Goal: Check status: Check status

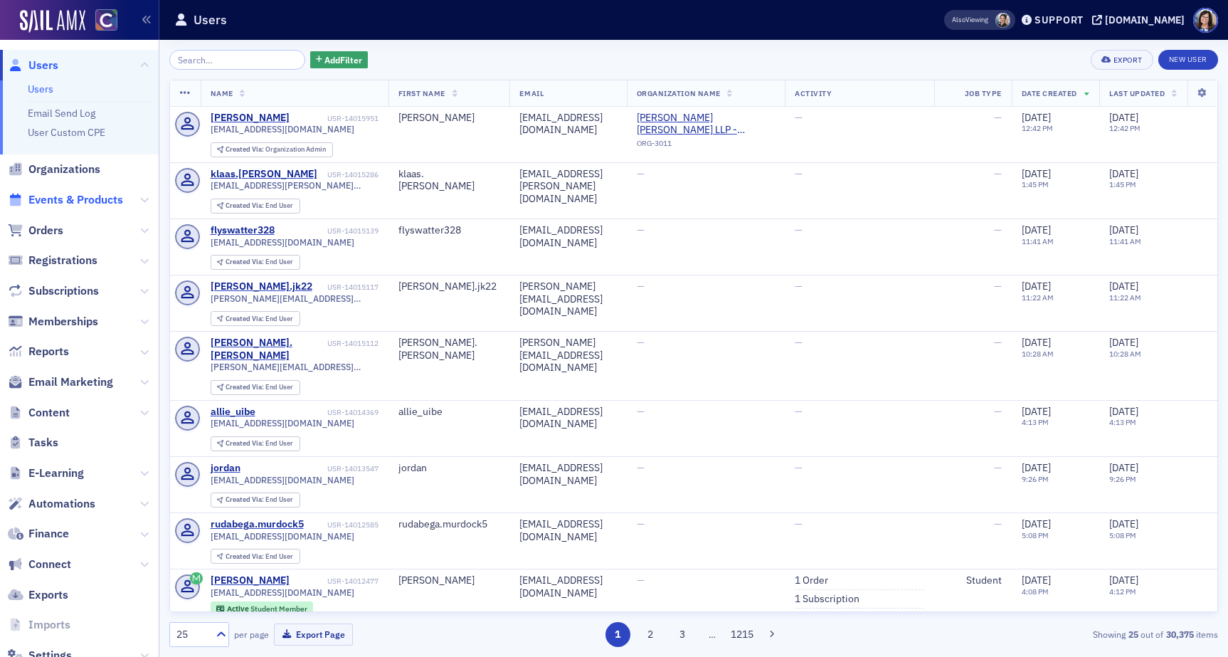
click at [59, 202] on span "Events & Products" at bounding box center [75, 200] width 95 height 16
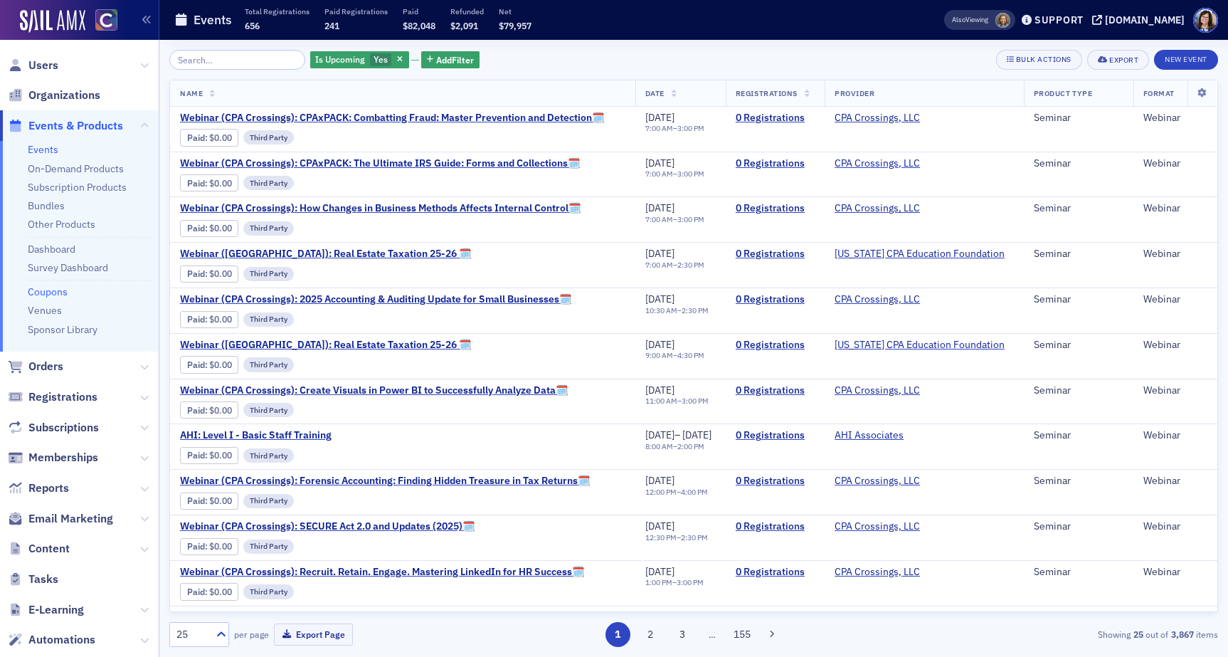
click at [56, 294] on link "Coupons" at bounding box center [48, 291] width 40 height 13
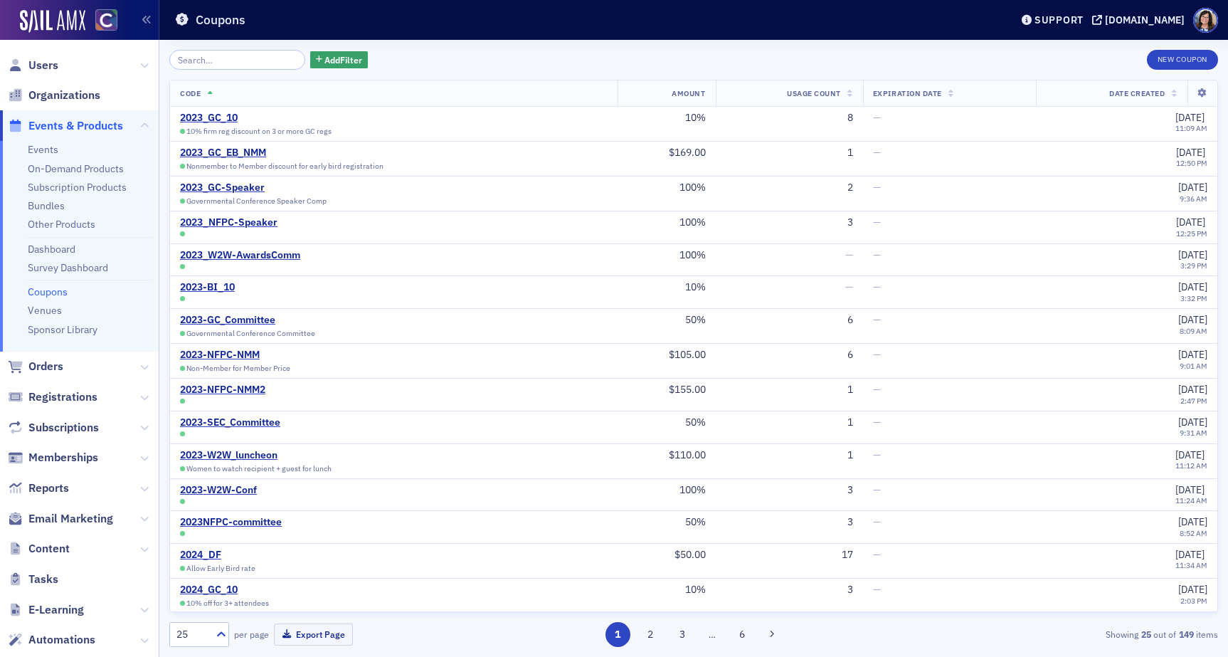
click at [242, 58] on input "search" at bounding box center [237, 60] width 136 height 20
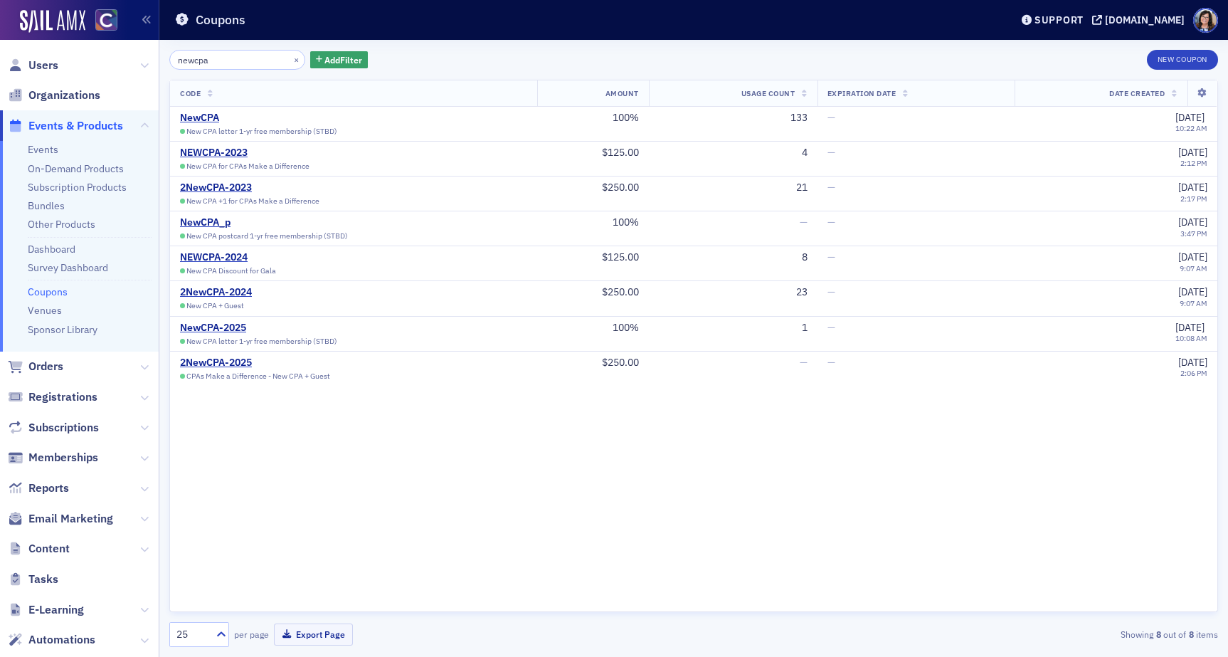
type input "newcpa"
click at [232, 327] on div "NewCPA-2025" at bounding box center [258, 328] width 157 height 13
drag, startPoint x: 206, startPoint y: 324, endPoint x: 928, endPoint y: 14, distance: 785.5
click at [0, 0] on div "Users Organizations Events & Products Events On-Demand Products Subscription Pr…" at bounding box center [614, 328] width 1228 height 657
click at [230, 324] on div "NewCPA-2025" at bounding box center [258, 328] width 157 height 13
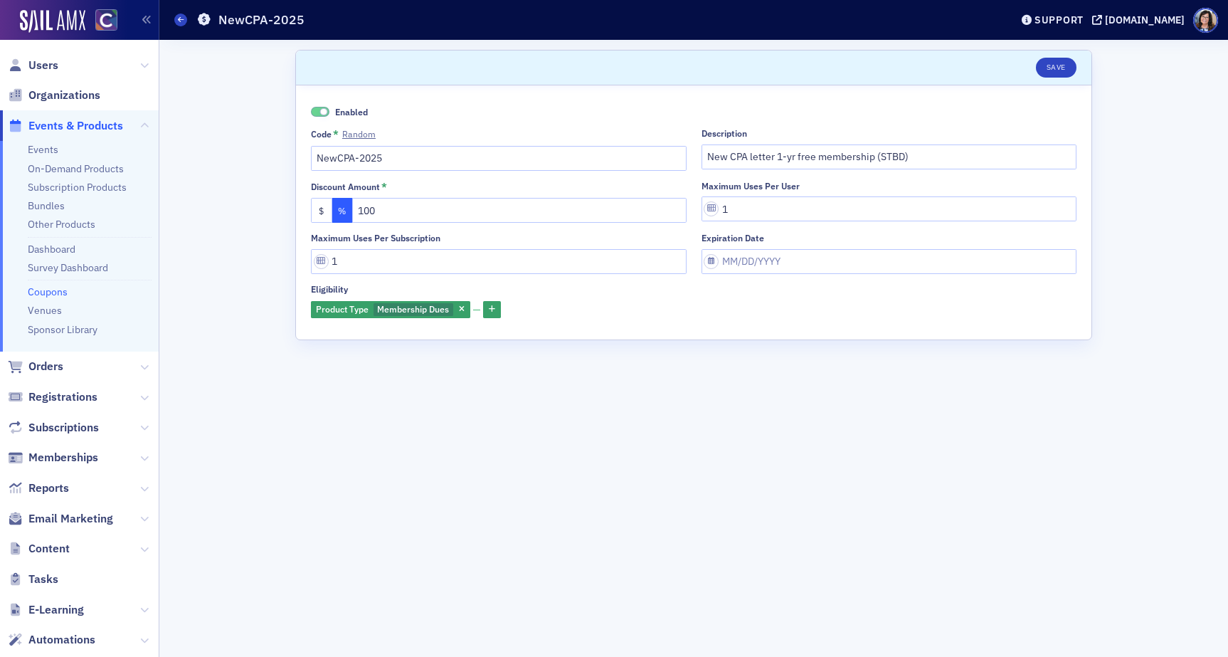
click at [42, 292] on link "Coupons" at bounding box center [48, 291] width 40 height 13
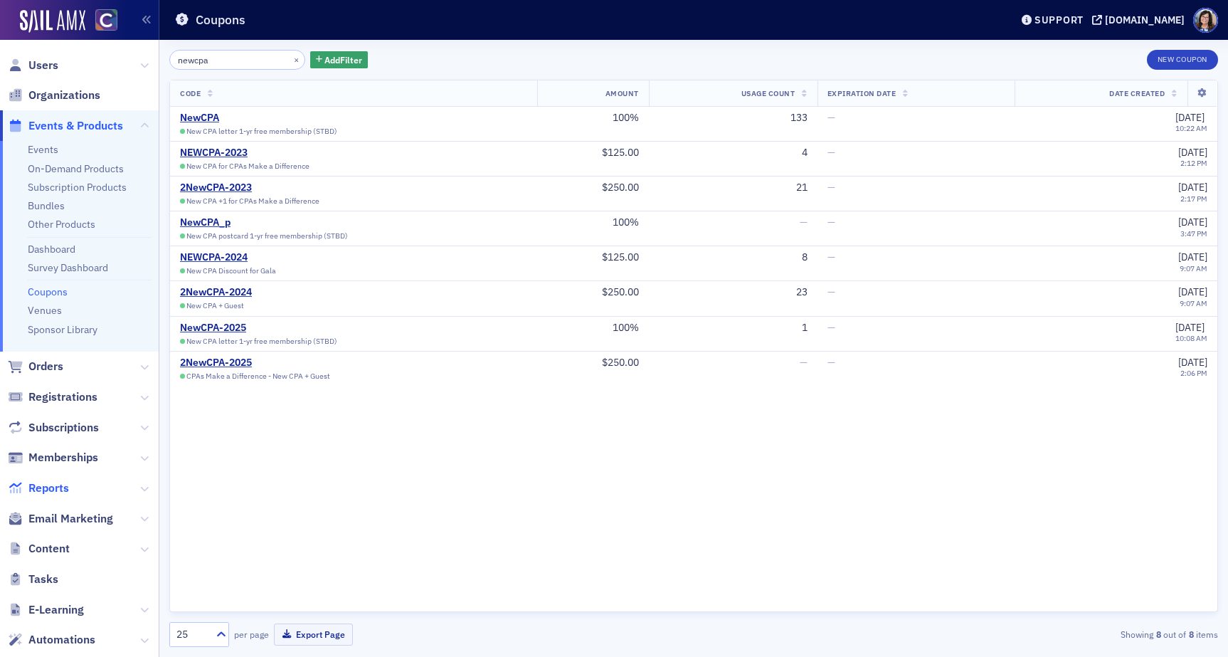
click at [38, 485] on span "Reports" at bounding box center [48, 488] width 41 height 16
click at [52, 360] on span "Orders" at bounding box center [45, 367] width 35 height 16
click at [31, 486] on span "Reports" at bounding box center [48, 488] width 41 height 16
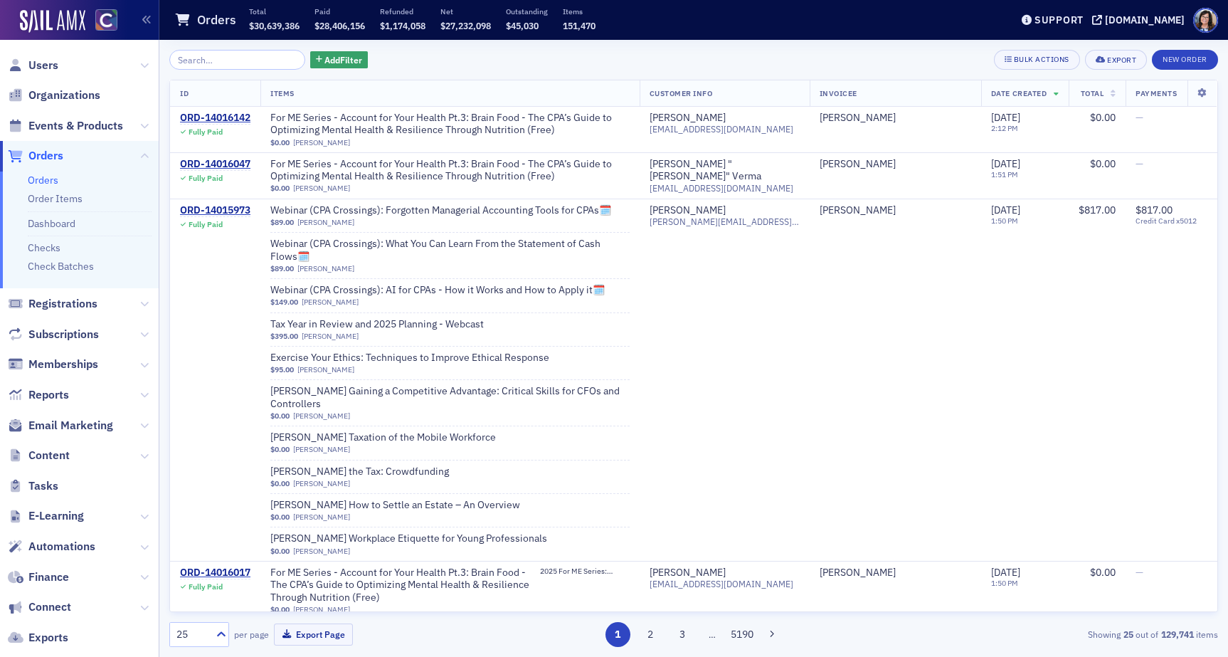
click at [237, 55] on input "search" at bounding box center [237, 60] width 136 height 20
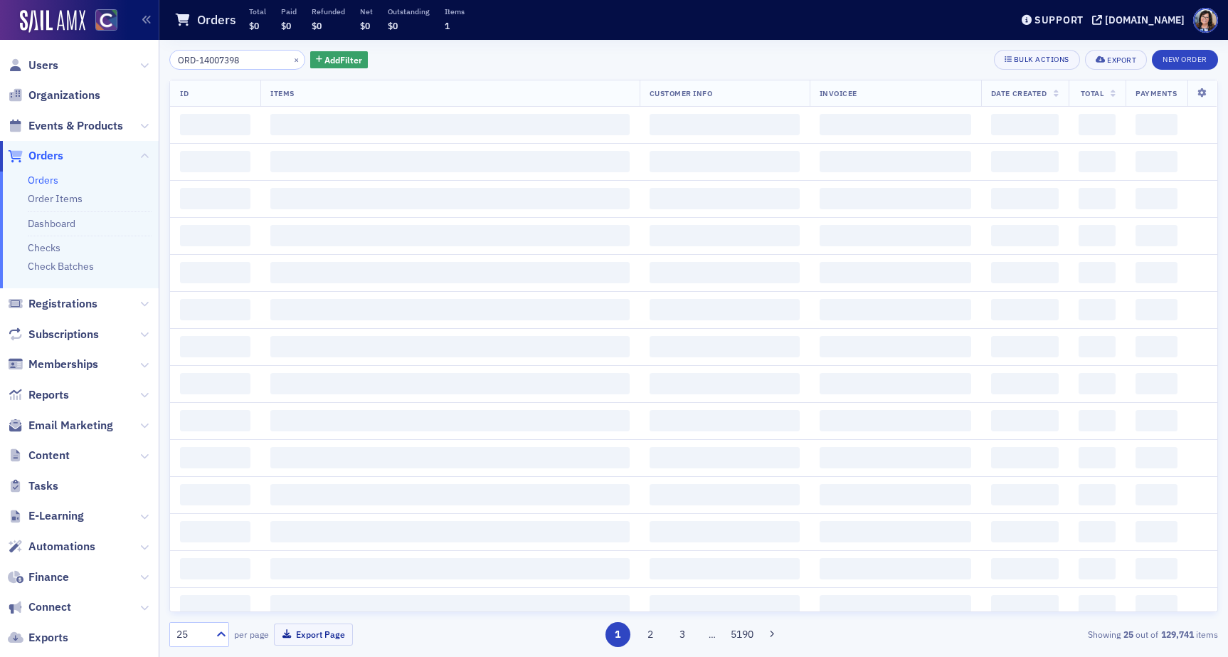
type input "ORD-14007398"
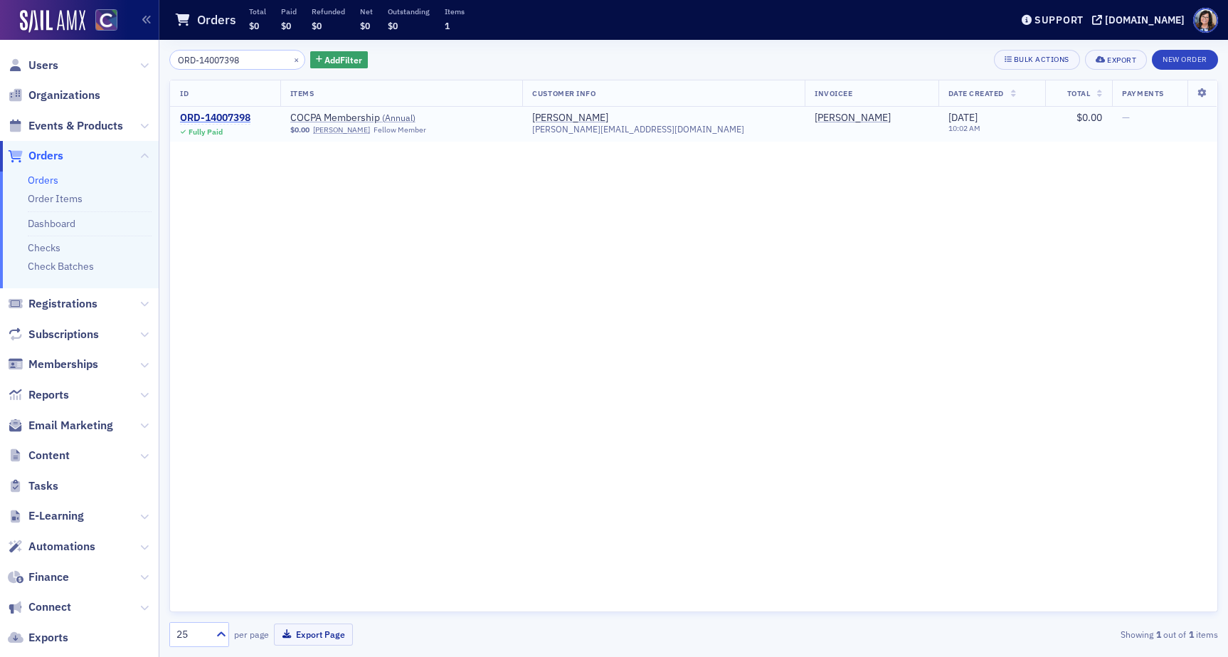
click at [208, 113] on div "ORD-14007398" at bounding box center [215, 118] width 70 height 13
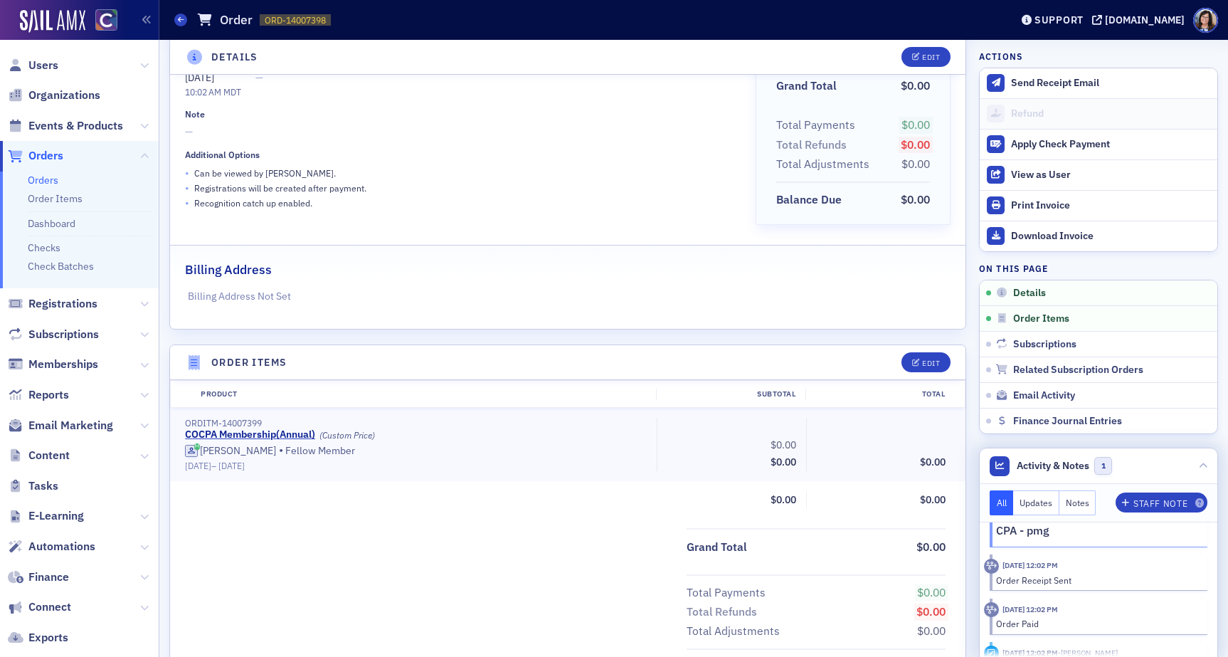
scroll to position [197, 0]
click at [1077, 505] on button "Notes" at bounding box center [1077, 502] width 37 height 25
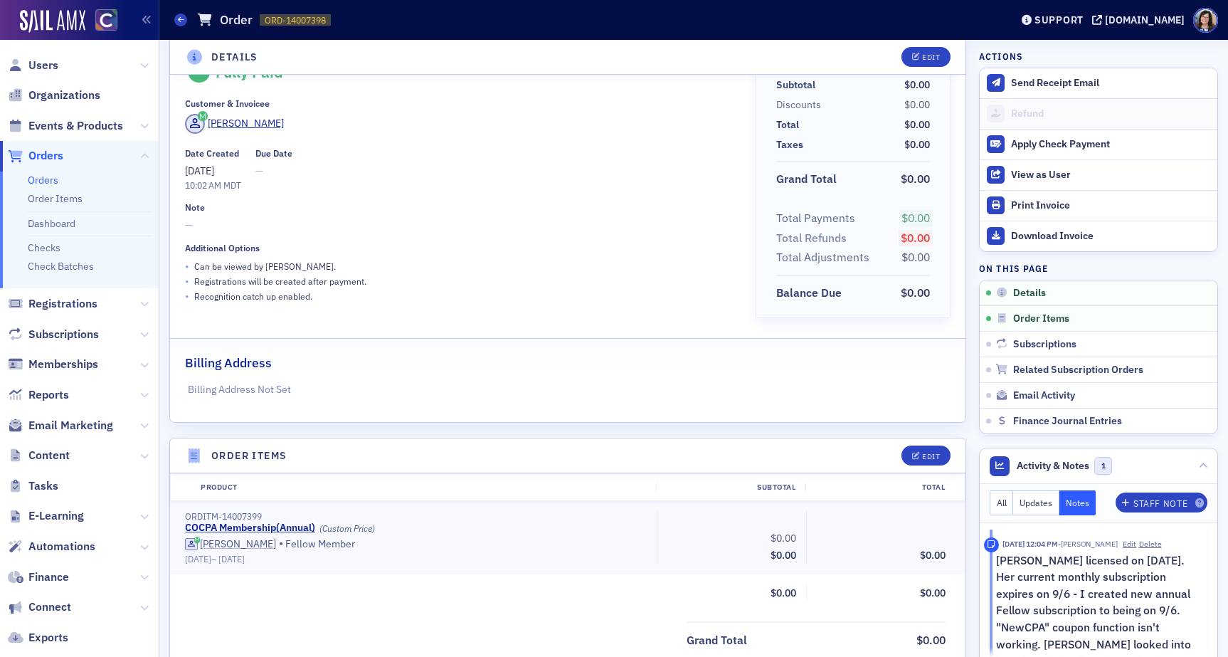
scroll to position [0, 0]
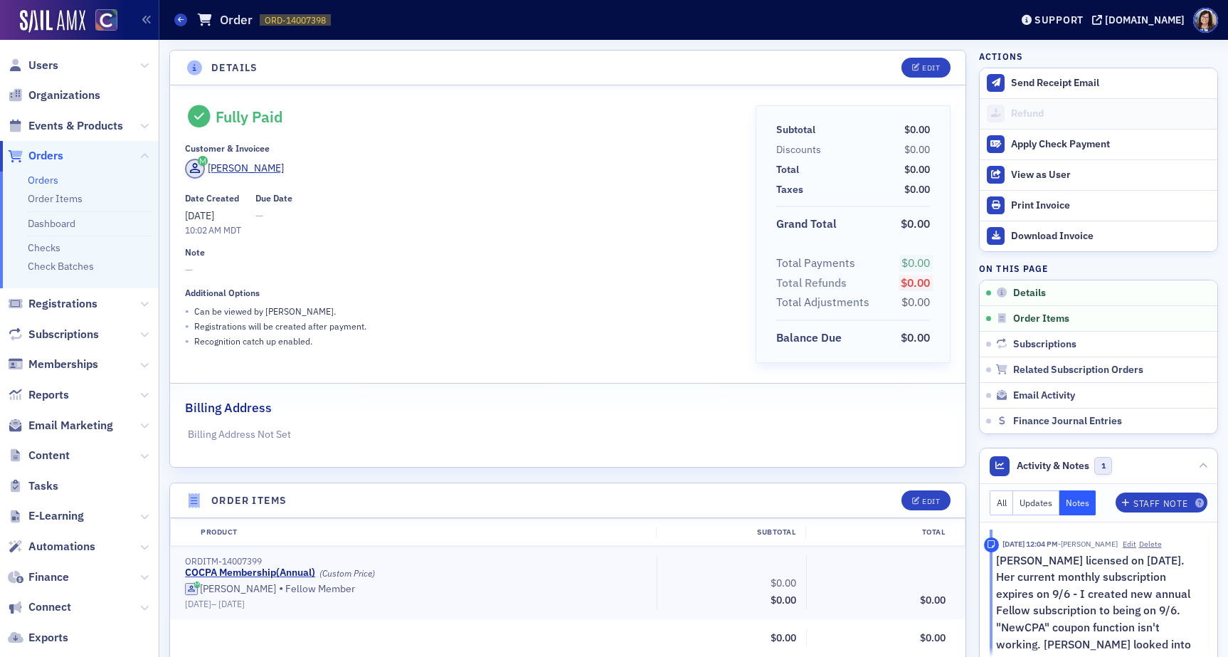
click at [51, 152] on span "Orders" at bounding box center [45, 156] width 35 height 16
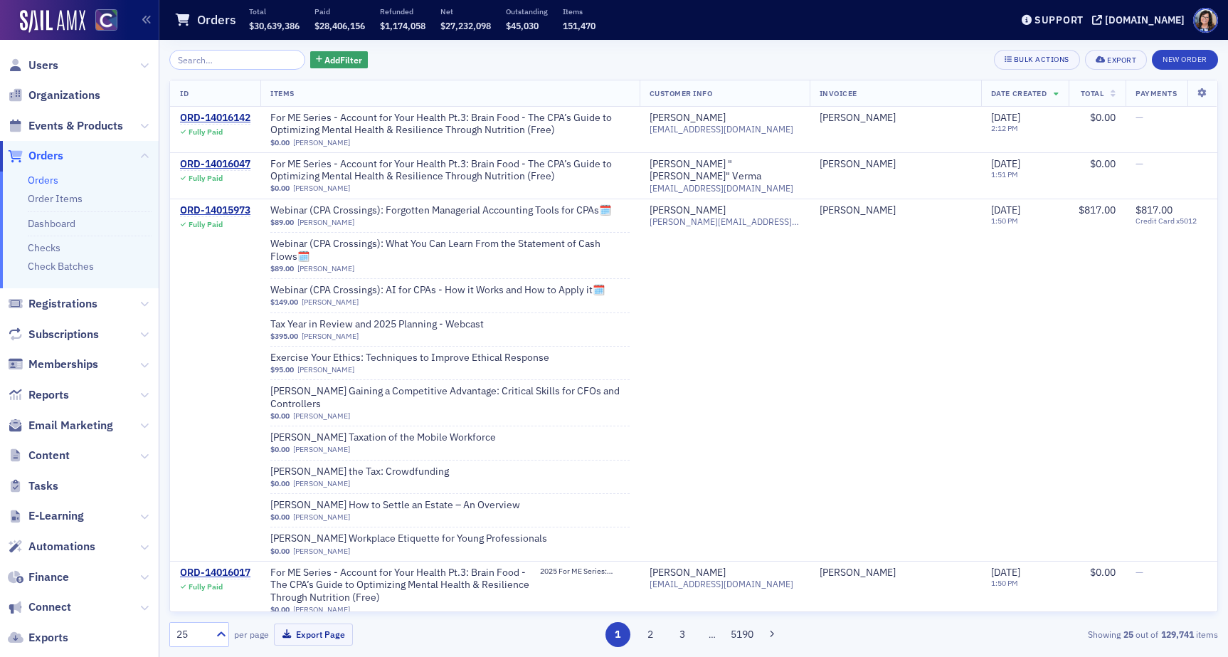
click at [210, 60] on input "search" at bounding box center [237, 60] width 136 height 20
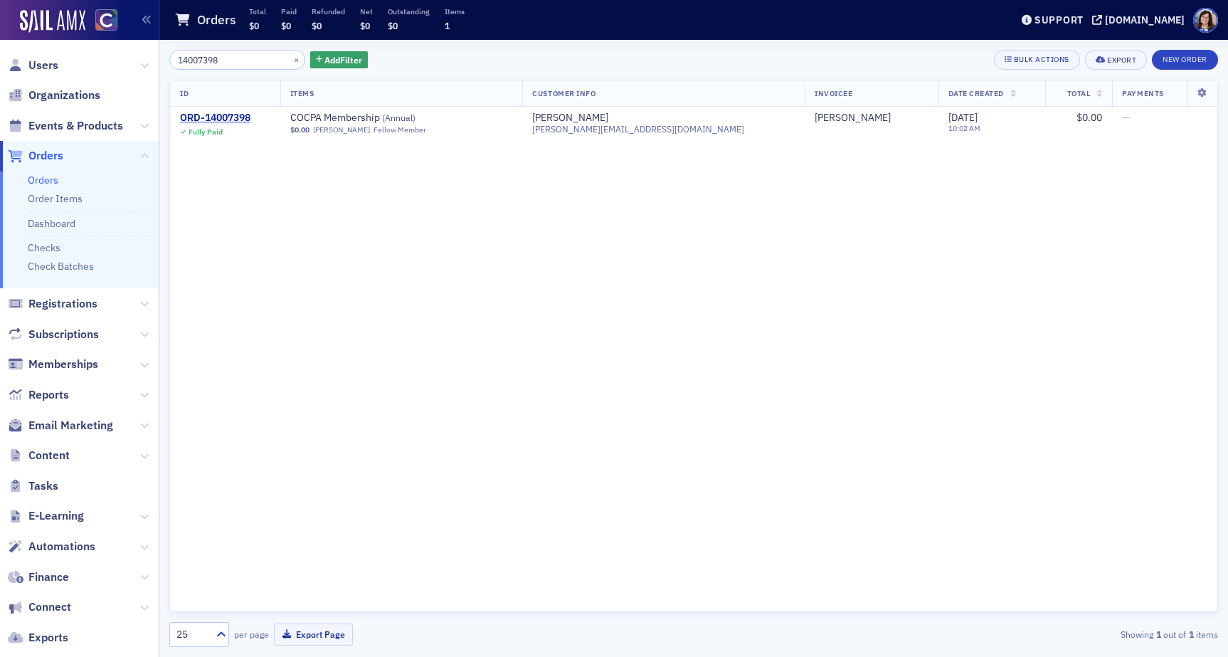
type input "14007398"
click at [210, 117] on div "ORD-14007398" at bounding box center [215, 118] width 70 height 13
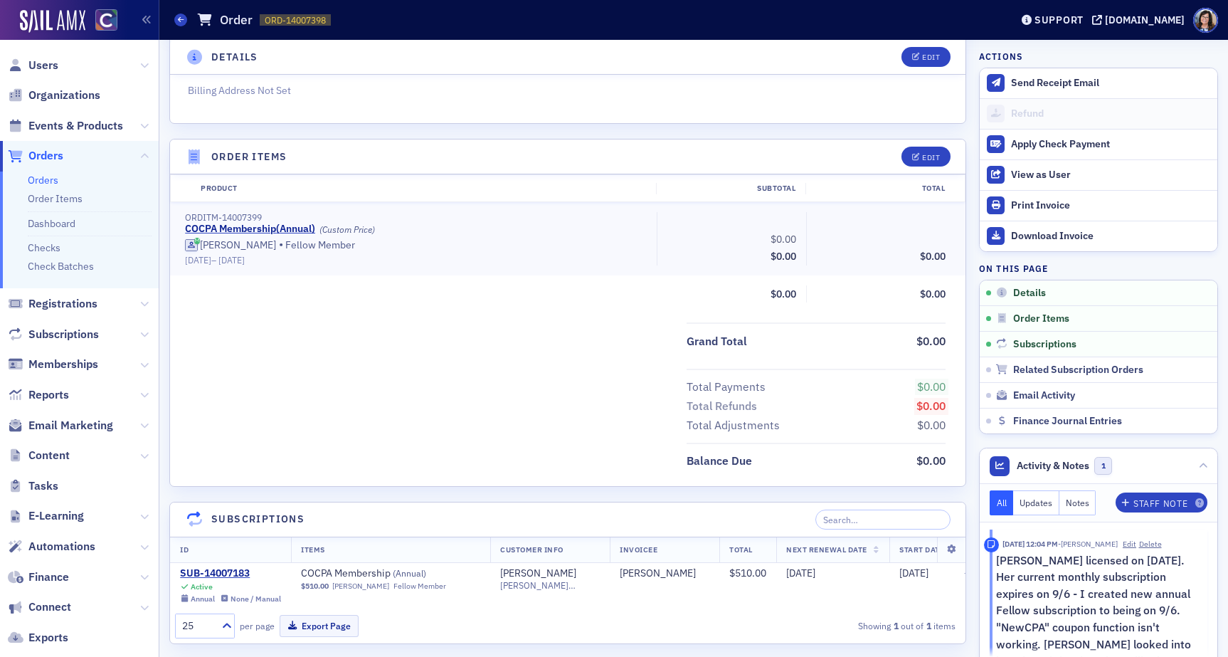
scroll to position [345, 0]
